Goal: Task Accomplishment & Management: Use online tool/utility

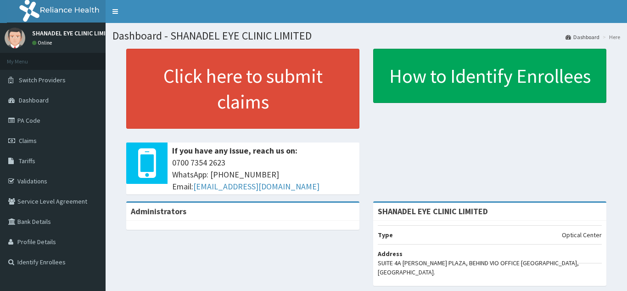
click at [50, 120] on link "PA Code" at bounding box center [53, 120] width 106 height 20
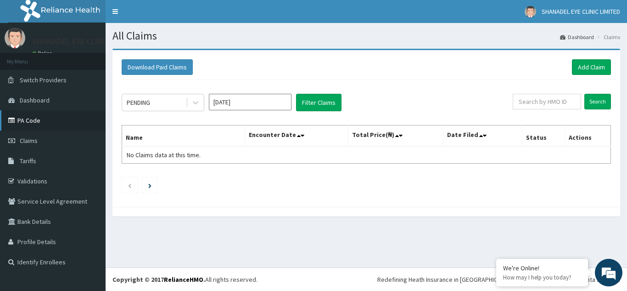
click at [74, 114] on link "PA Code" at bounding box center [53, 120] width 106 height 20
